Goal: Task Accomplishment & Management: Use online tool/utility

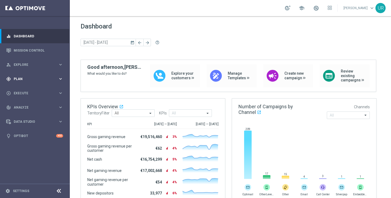
click at [62, 78] on icon "keyboard_arrow_right" at bounding box center [60, 78] width 5 height 5
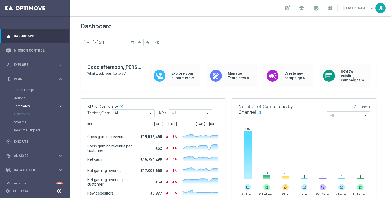
click at [60, 106] on icon "keyboard_arrow_right" at bounding box center [60, 106] width 5 height 5
click at [24, 114] on link "Optimail" at bounding box center [36, 114] width 39 height 4
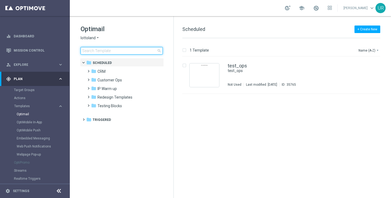
click at [144, 52] on input at bounding box center [122, 51] width 82 height 8
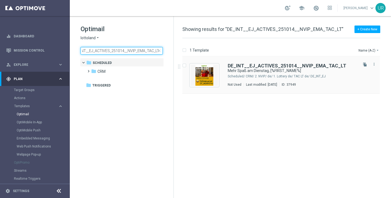
type input "DE_INT__EJ_ACTIVES_251014__NVIP_EMA_TAC_LT"
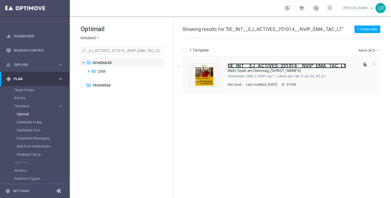
click at [255, 67] on b "DE_INT__EJ_ACTIVES_251014__NVIP_EMA_TAC_LT" at bounding box center [287, 66] width 119 height 6
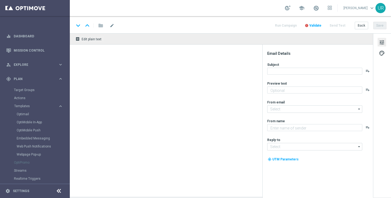
type textarea "40 Freispiele zum EuroJackpot."
type input "mail@crm.lottoland.com"
type textarea "Lottoland"
type input "service@lottoland.com"
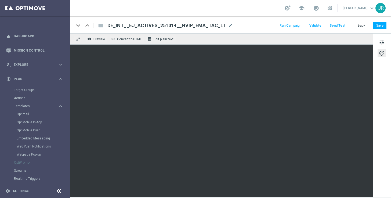
click at [342, 27] on button "Send Test" at bounding box center [337, 25] width 17 height 7
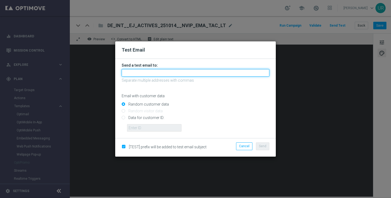
click at [224, 73] on input "text" at bounding box center [196, 73] width 148 height 8
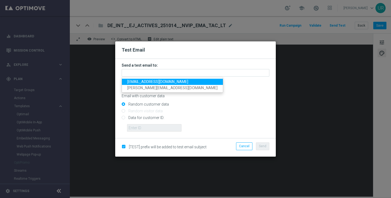
click at [134, 80] on span "ulrikarosendahl68@gmail.com" at bounding box center [157, 82] width 61 height 4
type input "ulrikarosendahl68@gmail.com"
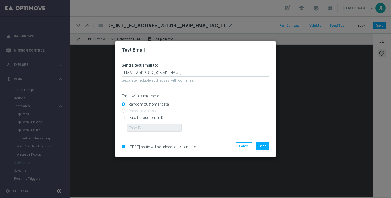
click at [124, 119] on input "Data for customer ID:" at bounding box center [196, 120] width 148 height 8
radio input "true"
click at [140, 128] on input "text" at bounding box center [154, 128] width 55 height 8
click at [159, 129] on input "text" at bounding box center [154, 128] width 55 height 8
paste input "222634736"
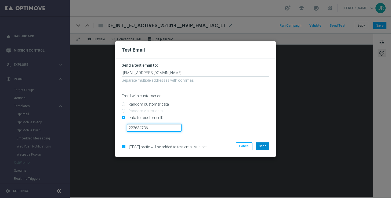
type input "222634736"
click at [261, 146] on span "Send" at bounding box center [263, 146] width 8 height 4
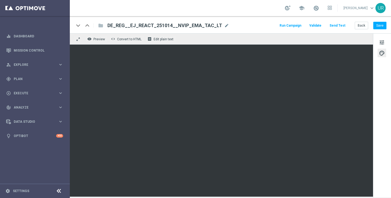
click at [346, 26] on button "Send Test" at bounding box center [337, 25] width 17 height 7
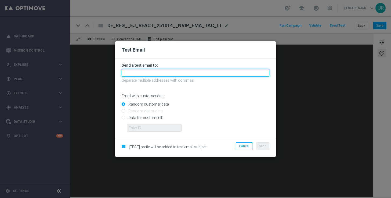
click at [185, 72] on input "text" at bounding box center [196, 73] width 148 height 8
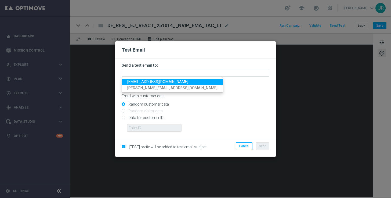
click at [135, 80] on span "ulrikarosendahl68@gmail.com" at bounding box center [157, 82] width 61 height 4
type input "ulrikarosendahl68@gmail.com"
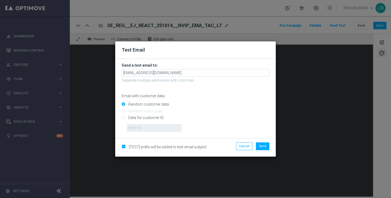
click at [124, 119] on input "Data for customer ID:" at bounding box center [196, 120] width 148 height 8
radio input "true"
click at [139, 128] on input "text" at bounding box center [154, 128] width 55 height 8
paste input "222634736"
type input "222634736"
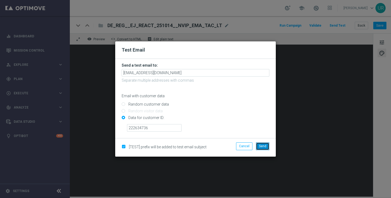
click at [262, 145] on span "Send" at bounding box center [263, 146] width 8 height 4
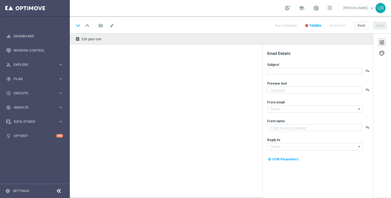
type textarea "20 Freispiele zum EuroJackpot."
type textarea "Lottoland"
type input "[EMAIL_ADDRESS][DOMAIN_NAME]"
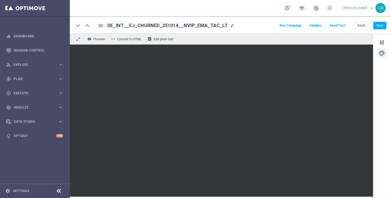
click at [344, 26] on button "Send Test" at bounding box center [337, 25] width 17 height 7
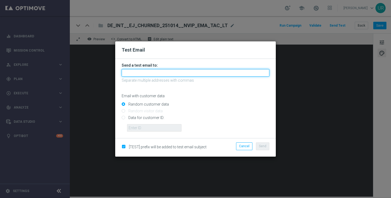
click at [199, 73] on input "text" at bounding box center [196, 73] width 148 height 8
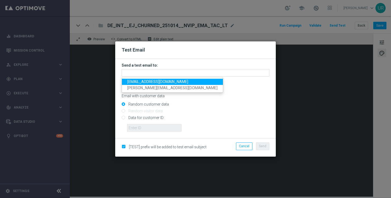
click at [138, 83] on span "ulrikarosendahl68@gmail.com" at bounding box center [157, 82] width 61 height 4
type input "ulrikarosendahl68@gmail.com"
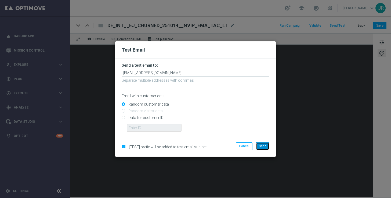
click at [265, 146] on span "Send" at bounding box center [263, 146] width 8 height 4
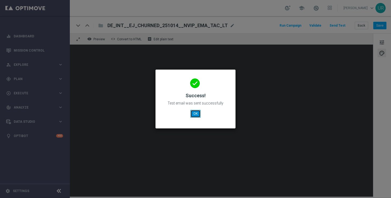
click at [199, 113] on button "OK" at bounding box center [196, 114] width 10 height 8
